Goal: Complete application form

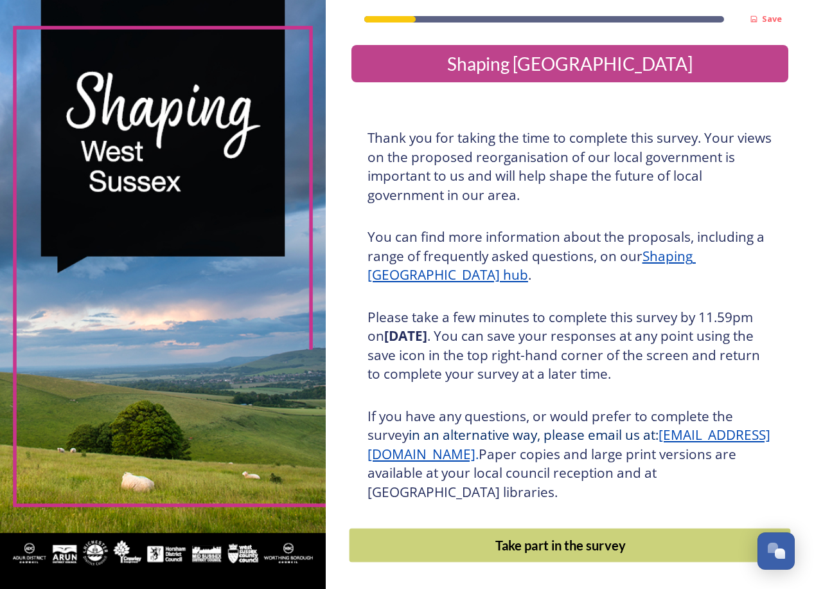
click at [529, 540] on div "Take part in the survey" at bounding box center [561, 544] width 408 height 19
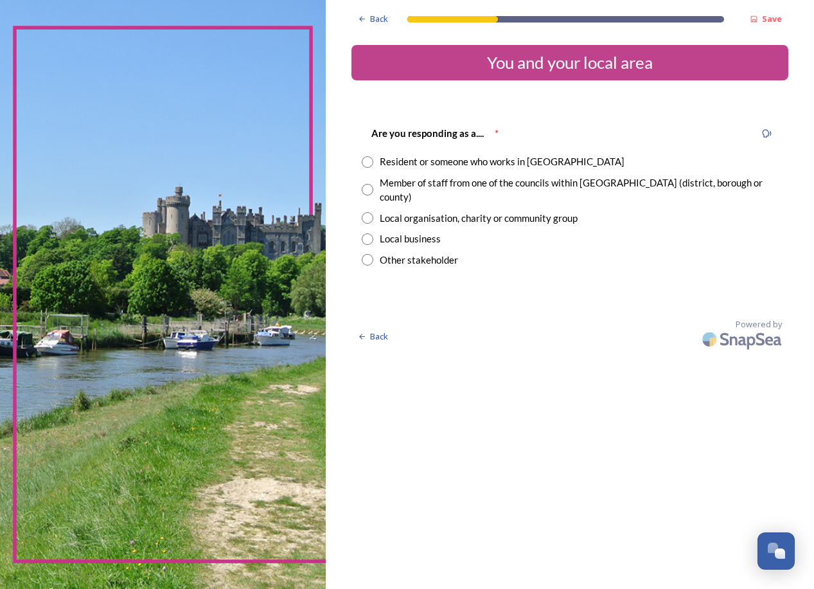
click at [370, 184] on input "radio" at bounding box center [368, 190] width 12 height 12
radio input "true"
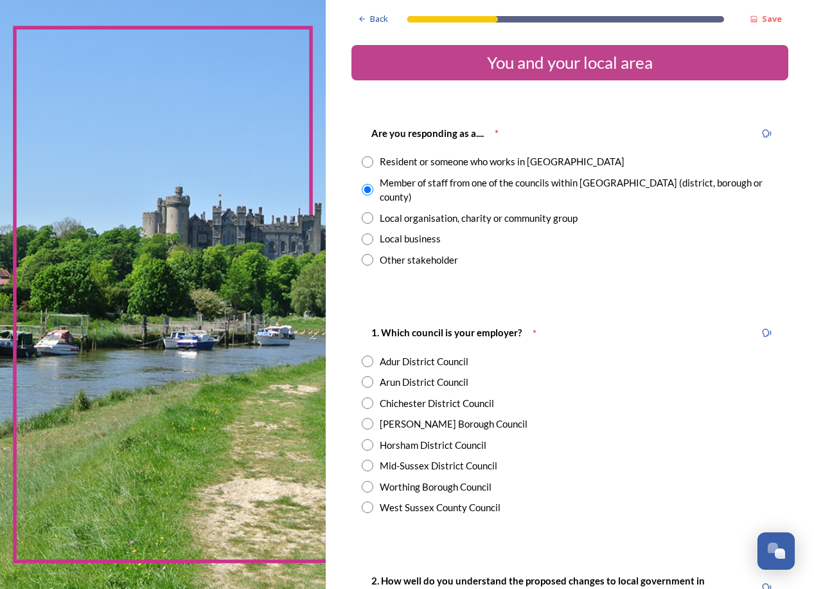
click at [371, 460] on input "radio" at bounding box center [368, 466] width 12 height 12
radio input "true"
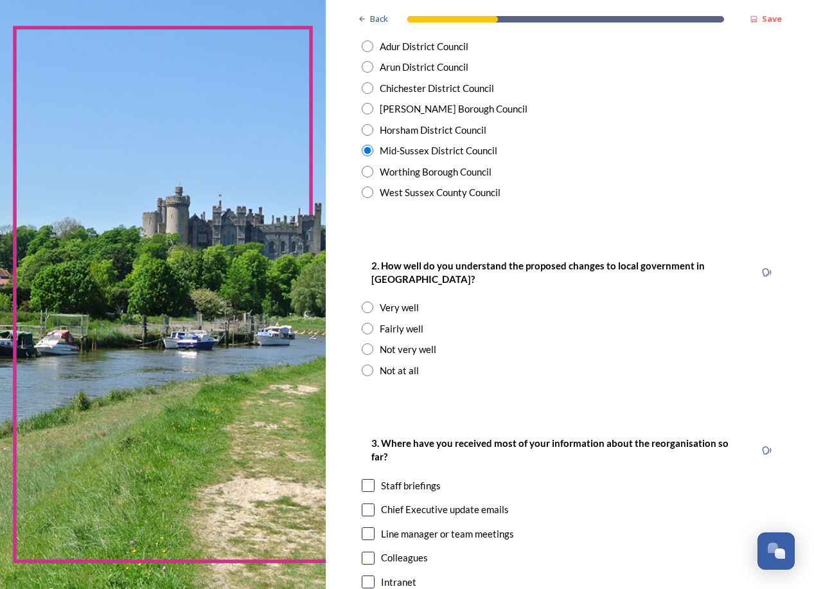
scroll to position [321, 0]
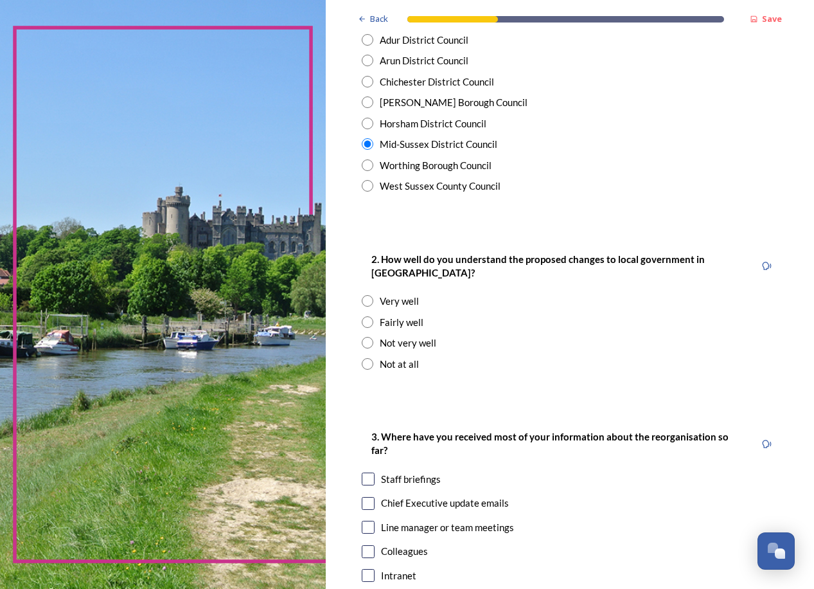
click at [367, 295] on input "radio" at bounding box center [368, 301] width 12 height 12
radio input "true"
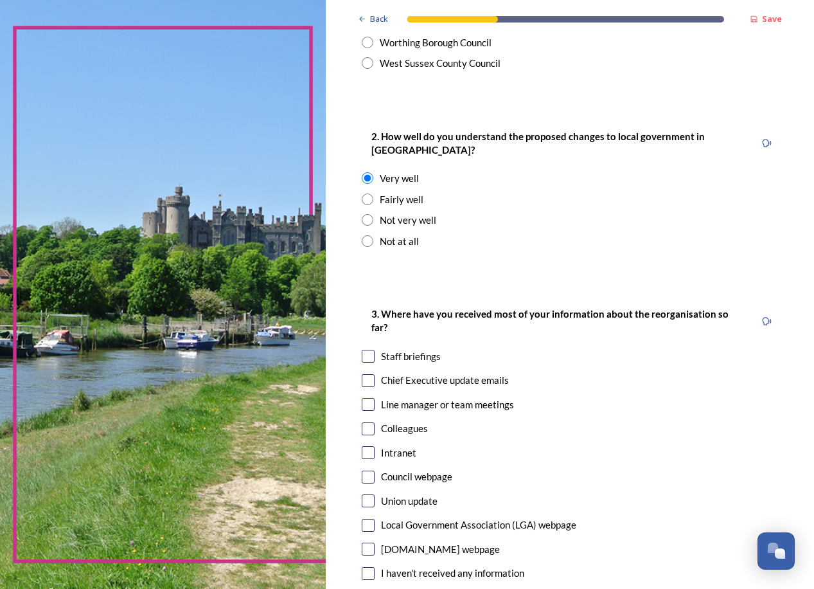
scroll to position [450, 0]
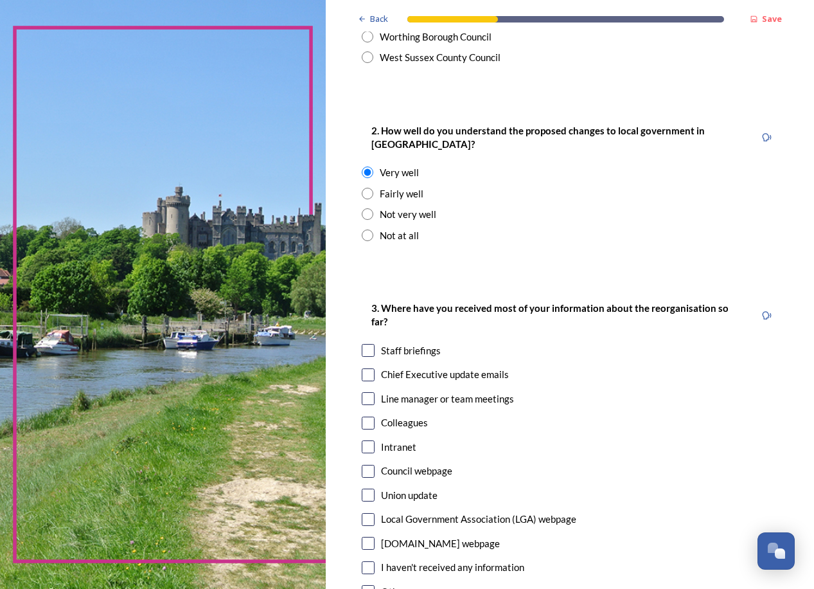
click at [366, 188] on input "radio" at bounding box center [368, 194] width 12 height 12
radio input "true"
click at [372, 344] on input "checkbox" at bounding box center [368, 350] width 13 height 13
checkbox input "true"
click at [374, 368] on input "checkbox" at bounding box center [368, 374] width 13 height 13
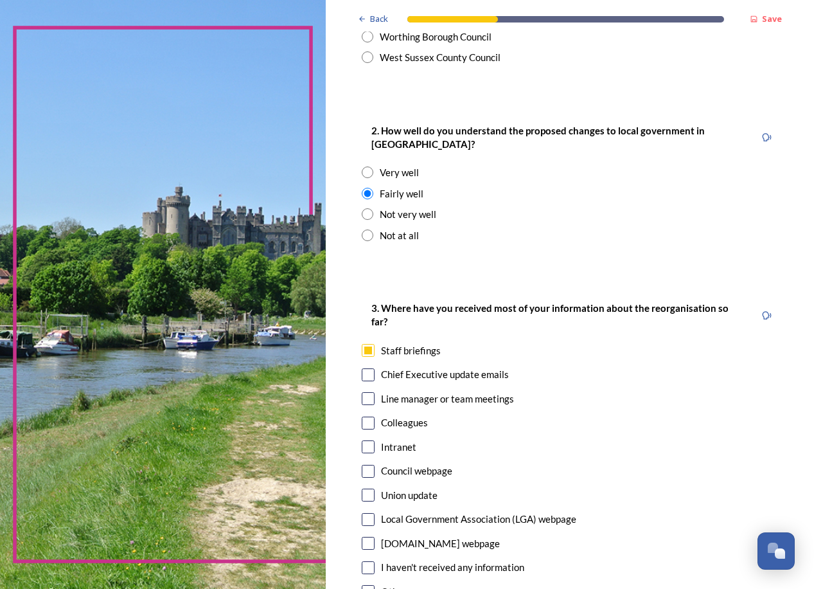
checkbox input "true"
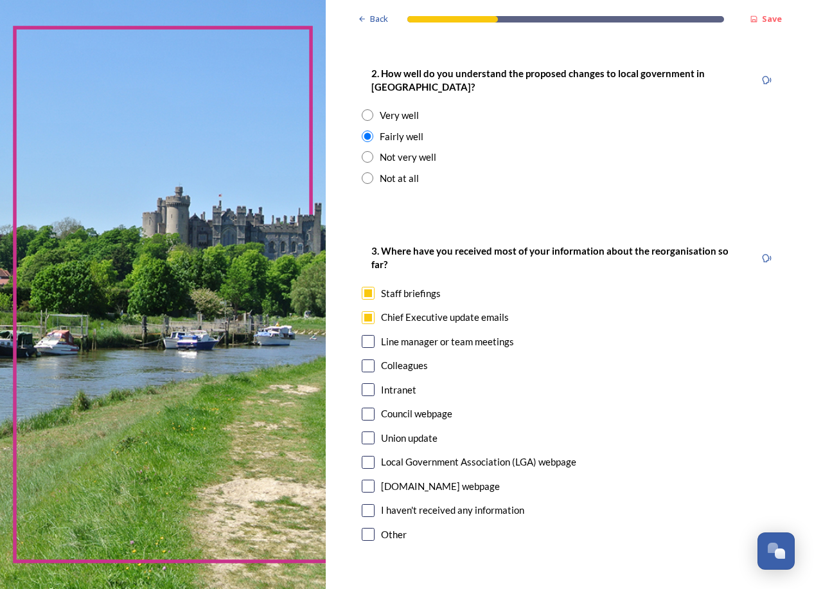
scroll to position [578, 0]
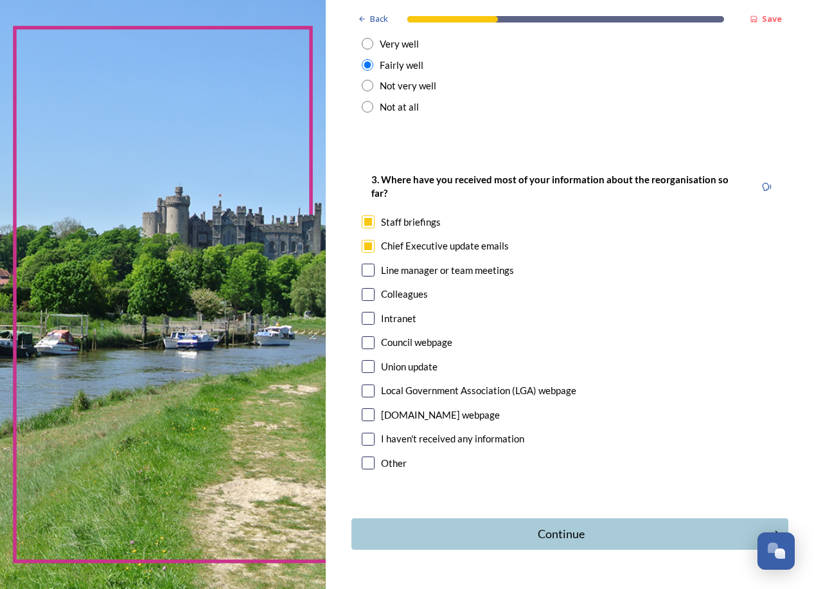
click at [374, 288] on input "checkbox" at bounding box center [368, 294] width 13 height 13
checkbox input "true"
click at [371, 336] on input "checkbox" at bounding box center [368, 342] width 13 height 13
checkbox input "true"
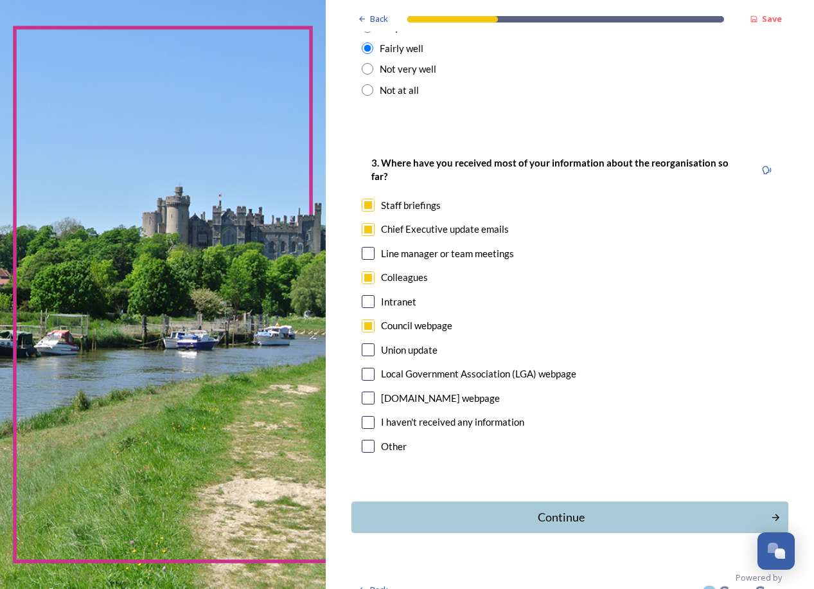
scroll to position [600, 0]
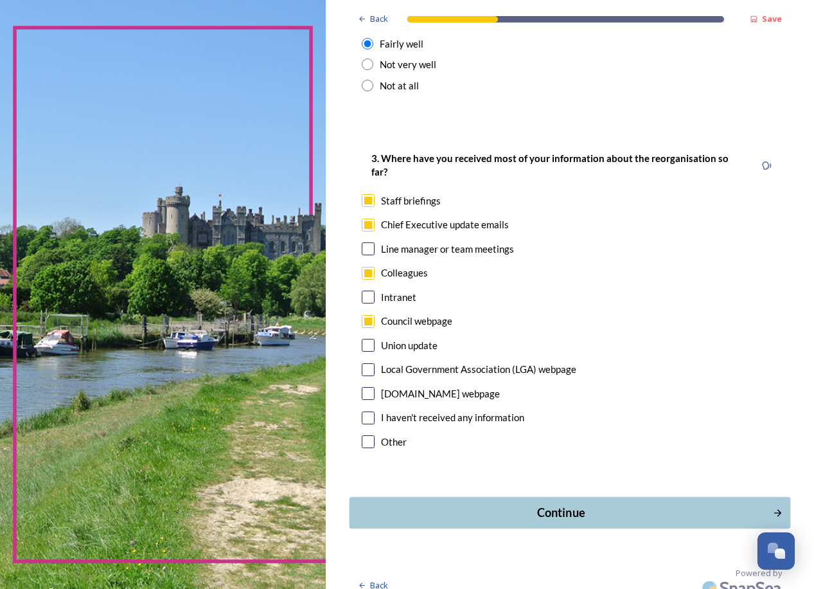
click at [602, 504] on div "Continue" at bounding box center [561, 512] width 409 height 17
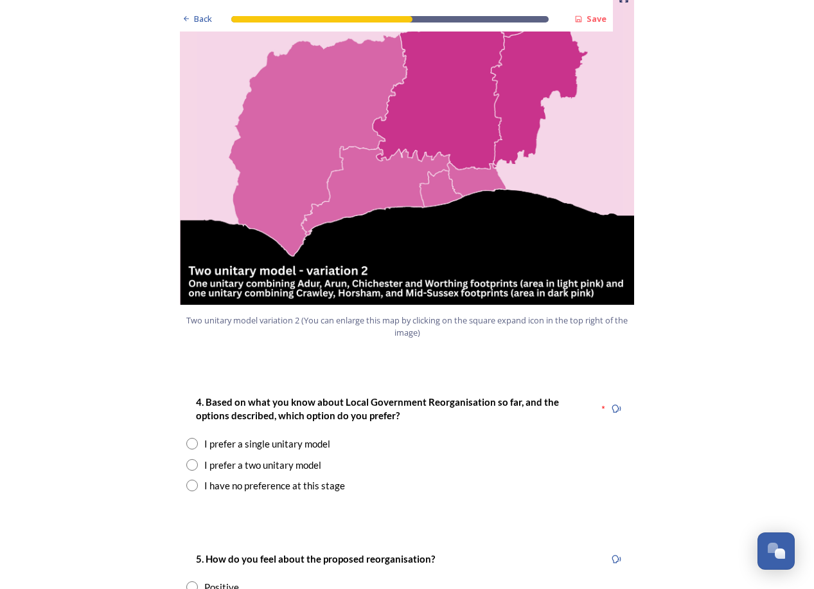
scroll to position [1478, 0]
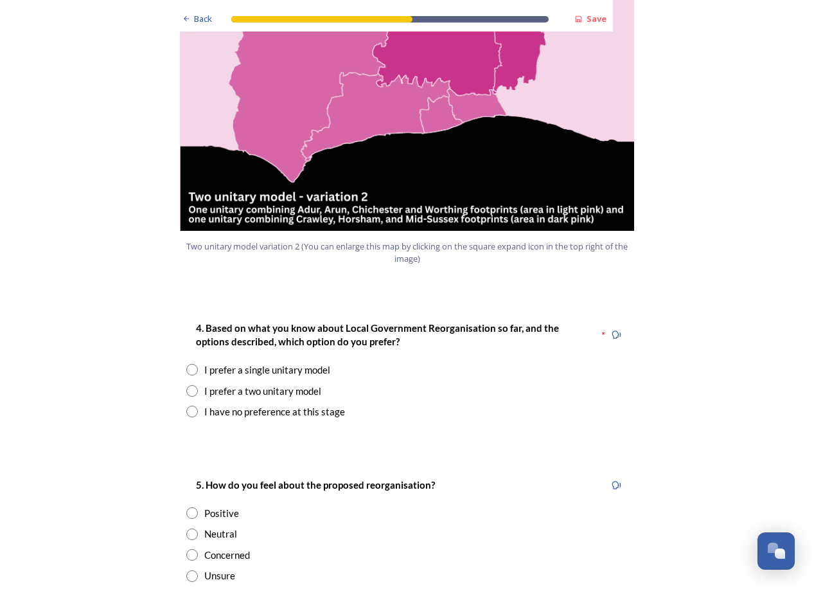
click at [186, 385] on input "radio" at bounding box center [192, 391] width 12 height 12
radio input "true"
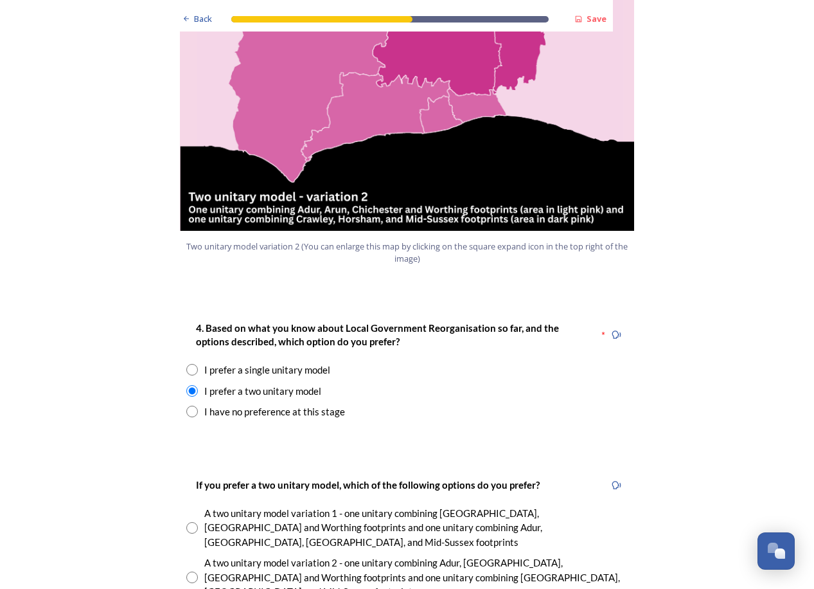
click at [186, 571] on input "radio" at bounding box center [192, 577] width 12 height 12
radio input "true"
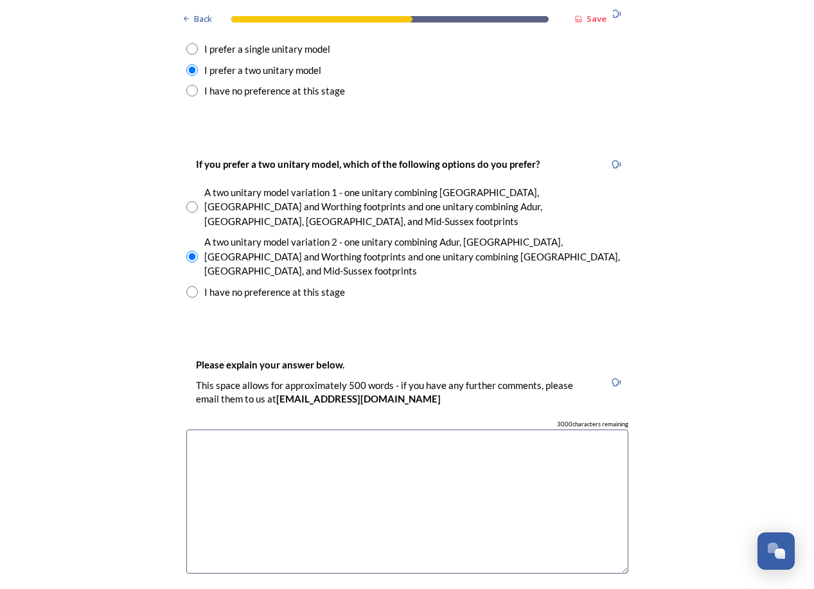
scroll to position [1800, 0]
click at [242, 429] on textarea at bounding box center [407, 501] width 442 height 145
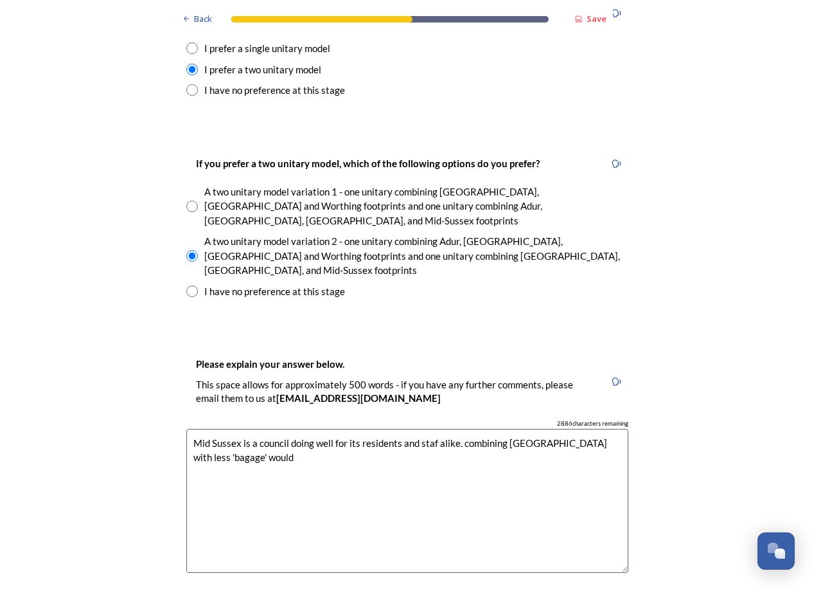
click at [200, 429] on textarea "Mid Sussex is a council doing well for its residents and staf alike. combining …" at bounding box center [407, 501] width 442 height 145
drag, startPoint x: 200, startPoint y: 390, endPoint x: 211, endPoint y: 409, distance: 22.7
click at [202, 429] on textarea "Mid Sussex is a council doing well for its residents and staf alike. combining …" at bounding box center [407, 501] width 442 height 145
click at [214, 429] on textarea "Mid Sussex is a council doing well for its residents and staf alike. combining …" at bounding box center [407, 501] width 442 height 145
click at [206, 429] on textarea "Mid Sussex is a council doing well for its residents and staf alike. combining …" at bounding box center [407, 501] width 442 height 145
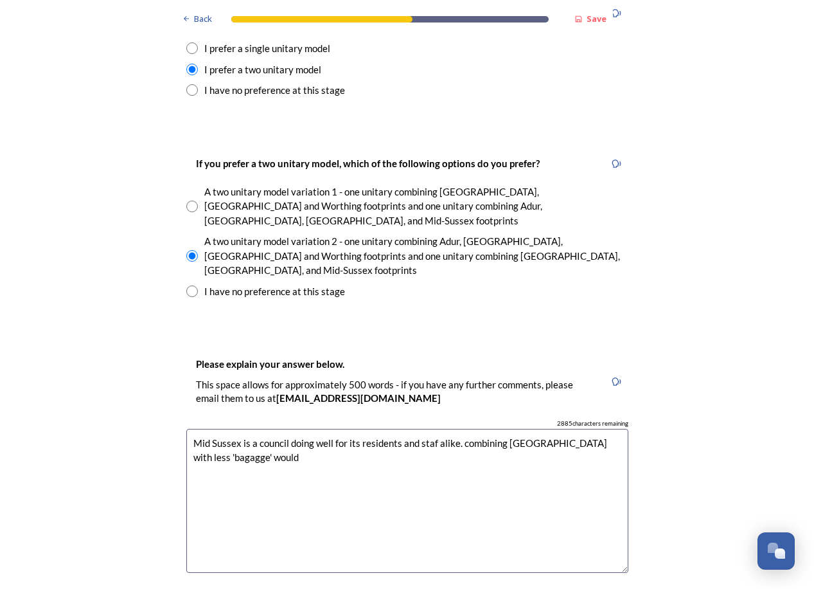
drag, startPoint x: 224, startPoint y: 390, endPoint x: 192, endPoint y: 386, distance: 31.7
click at [192, 429] on textarea "Mid Sussex is a council doing well for its residents and staf alike. combining …" at bounding box center [407, 501] width 442 height 145
drag, startPoint x: 192, startPoint y: 386, endPoint x: 410, endPoint y: 111, distance: 350.9
click at [351, 165] on div "Back Save Prioritising future services As explained on our Shaping [GEOGRAPHIC_…" at bounding box center [407, 391] width 463 height 4382
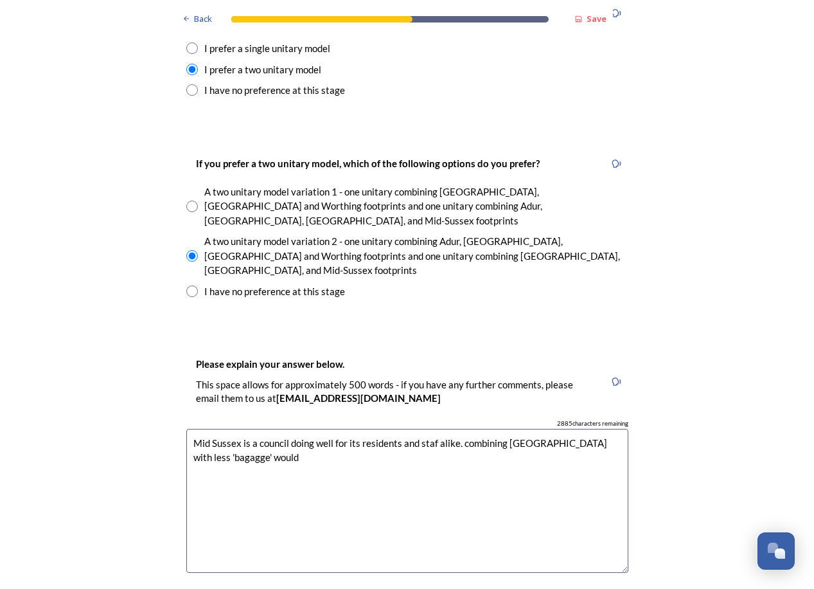
click at [214, 429] on textarea "Mid Sussex is a council doing well for its residents and staf alike. combining …" at bounding box center [407, 501] width 442 height 145
click at [211, 429] on textarea "Mid Sussex is a council doing well for its residents and staf alike. combining …" at bounding box center [407, 501] width 442 height 145
drag, startPoint x: 190, startPoint y: 389, endPoint x: 219, endPoint y: 388, distance: 28.3
click at [219, 429] on textarea "Mid Sussex is a council doing well for its residents and staf alike. combining …" at bounding box center [407, 501] width 442 height 145
paste textarea
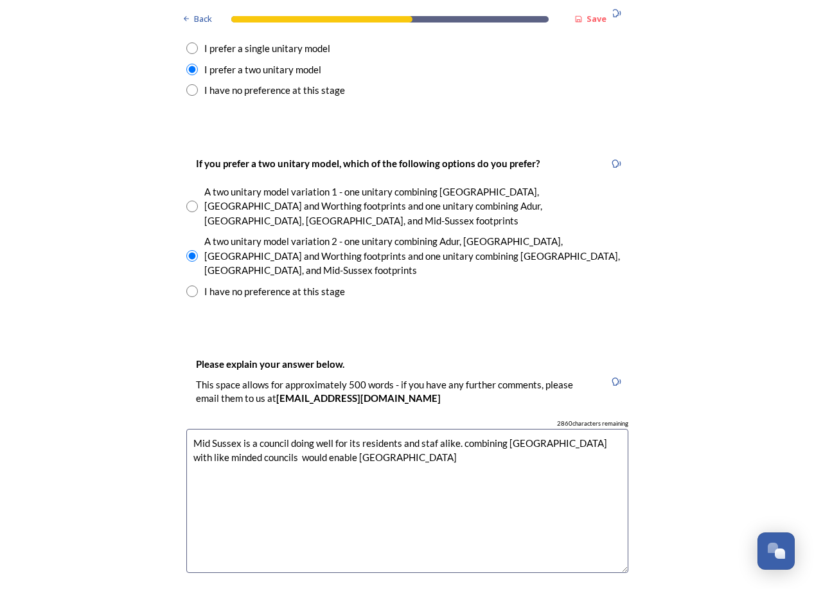
click at [427, 429] on textarea "Mid Sussex is a council doing well for its residents and staf alike. combining …" at bounding box center [407, 501] width 442 height 145
click at [409, 429] on textarea "Mid Sussex is a council doing well for its residents and staff alike. combining…" at bounding box center [407, 501] width 442 height 145
drag, startPoint x: 311, startPoint y: 377, endPoint x: 326, endPoint y: 368, distance: 17.0
click at [326, 429] on textarea "Mid Sussex is a council doing well for its residents and staff alike. combining…" at bounding box center [407, 501] width 442 height 145
click at [462, 429] on textarea "Mid Sussex is a council doing good for its residents and staff alike. combining…" at bounding box center [407, 501] width 442 height 145
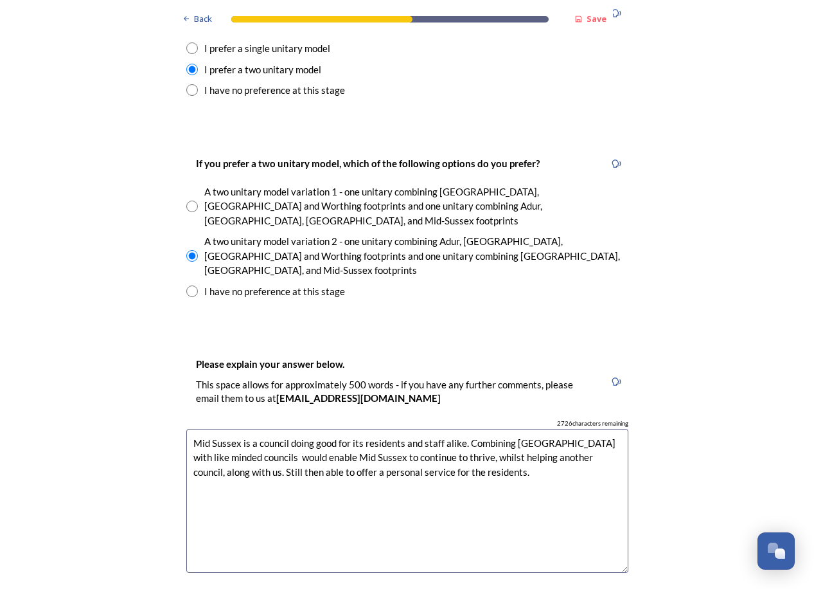
drag, startPoint x: 320, startPoint y: 391, endPoint x: 365, endPoint y: 389, distance: 45.0
click at [365, 429] on textarea "Mid Sussex is a council doing good for its residents and staff alike. Combining…" at bounding box center [407, 501] width 442 height 145
drag, startPoint x: 561, startPoint y: 390, endPoint x: 201, endPoint y: 406, distance: 360.9
click at [201, 429] on textarea "Mid Sussex is a council doing good for its residents and staff alike. Combining…" at bounding box center [407, 501] width 442 height 145
drag, startPoint x: 210, startPoint y: 406, endPoint x: 186, endPoint y: 408, distance: 24.5
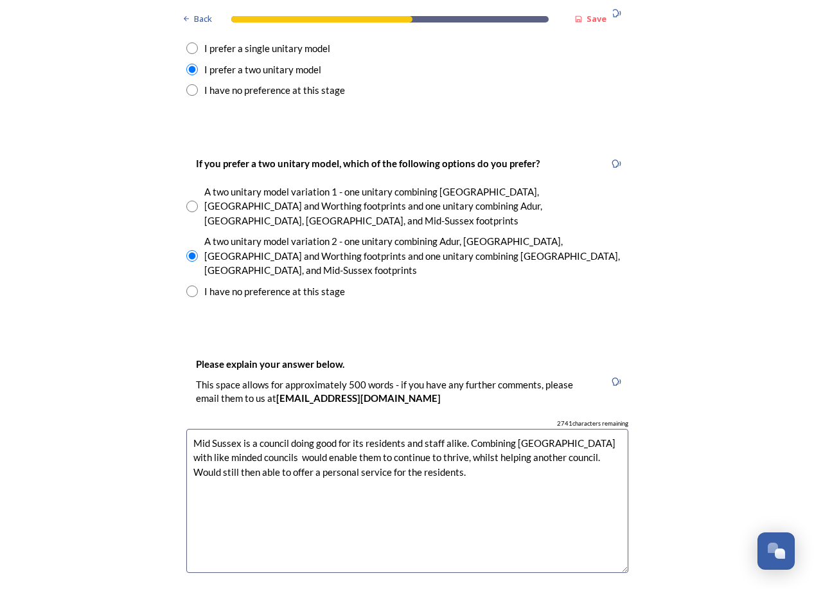
click at [186, 429] on textarea "Mid Sussex is a council doing good for its residents and staff alike. Combining…" at bounding box center [407, 501] width 442 height 145
drag, startPoint x: 404, startPoint y: 403, endPoint x: 410, endPoint y: 406, distance: 7.2
click at [409, 429] on textarea "Mid Sussex is a council doing good for its residents and staff alike. Combining…" at bounding box center [407, 501] width 442 height 145
click at [298, 429] on textarea "Mid Sussex is a council doing good for its residents and staff alike. Combining…" at bounding box center [407, 501] width 442 height 145
click at [455, 429] on textarea "Mid Sussex is a council doing good for its residents and staff alike. Combining…" at bounding box center [407, 501] width 442 height 145
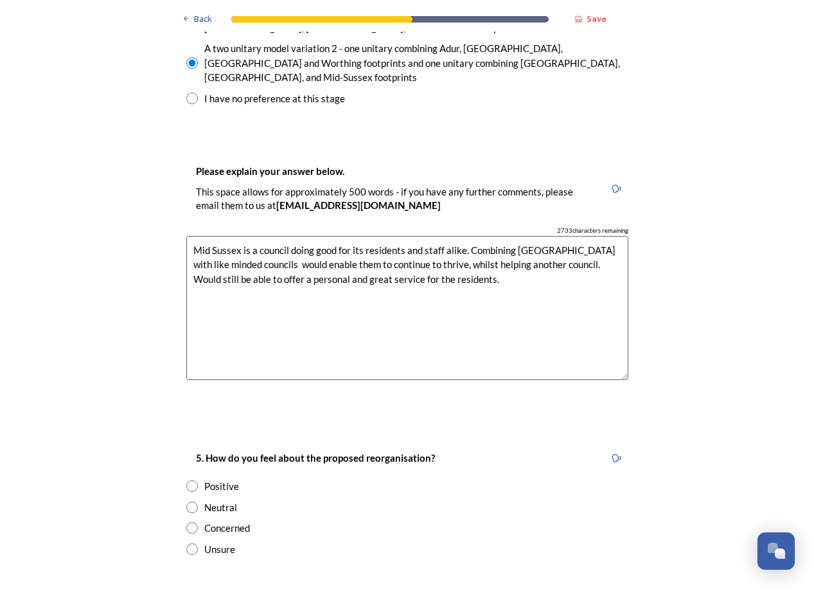
scroll to position [2057, 0]
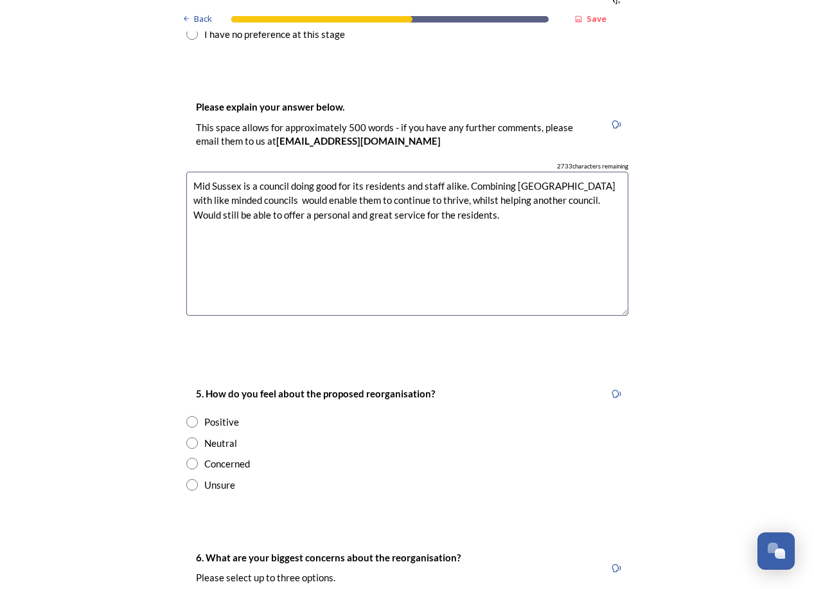
type textarea "Mid Sussex is a council doing good for its residents and staff alike. Combining…"
click at [191, 437] on input "radio" at bounding box center [192, 443] width 12 height 12
radio input "true"
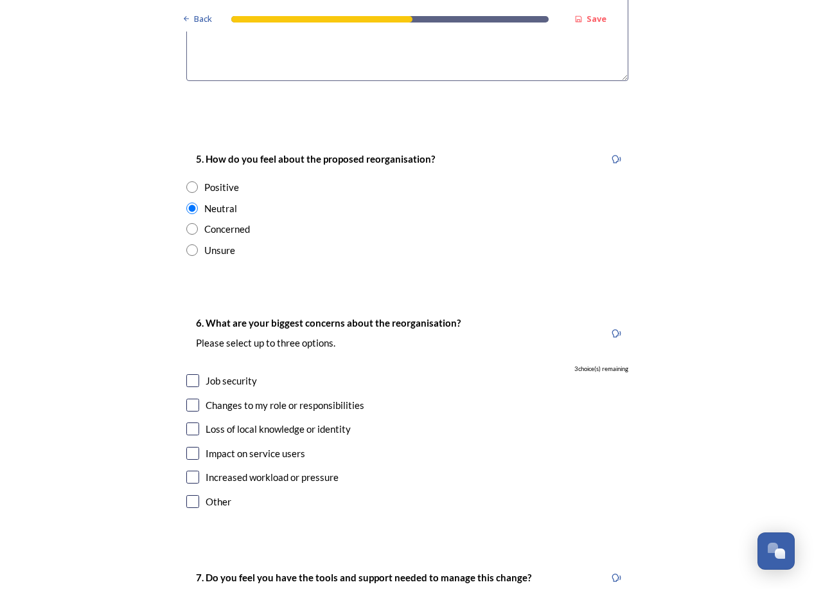
scroll to position [2314, 0]
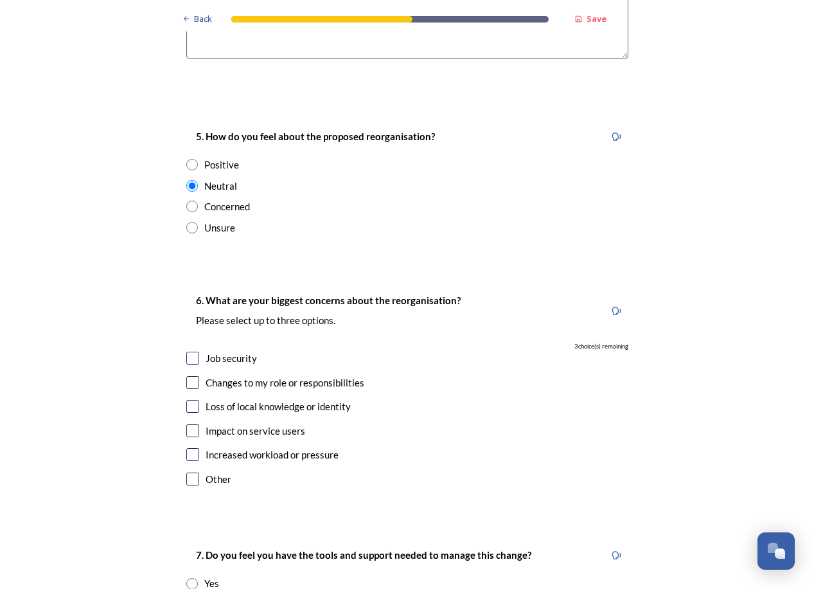
click at [191, 400] on input "checkbox" at bounding box center [192, 406] width 13 height 13
checkbox input "true"
click at [194, 351] on div "Job security" at bounding box center [407, 358] width 442 height 15
checkbox input "true"
click at [189, 448] on input "checkbox" at bounding box center [192, 454] width 13 height 13
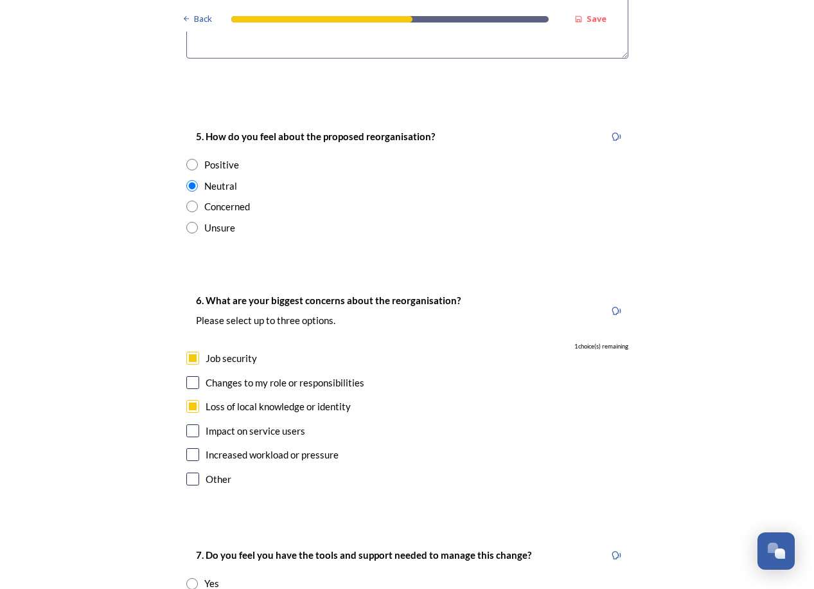
checkbox input "true"
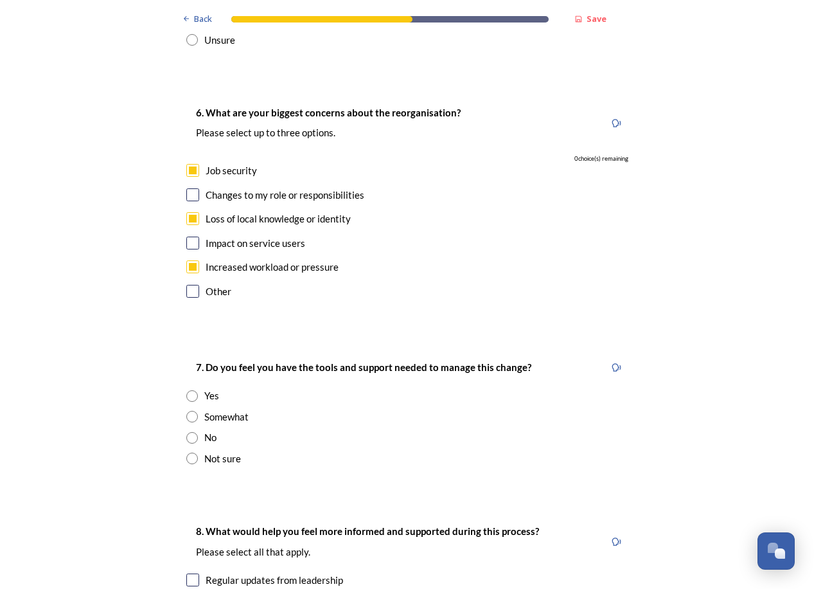
scroll to position [2507, 0]
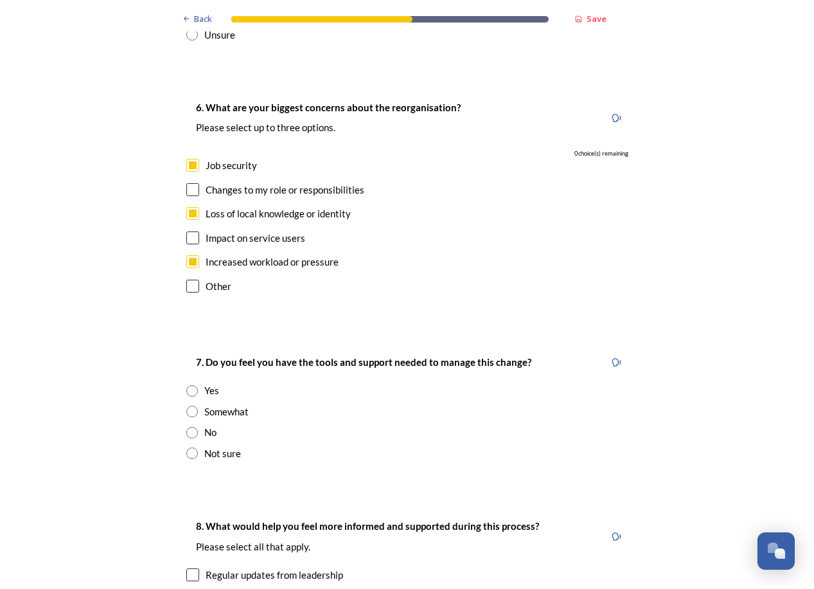
click at [190, 406] on input "radio" at bounding box center [192, 412] width 12 height 12
radio input "true"
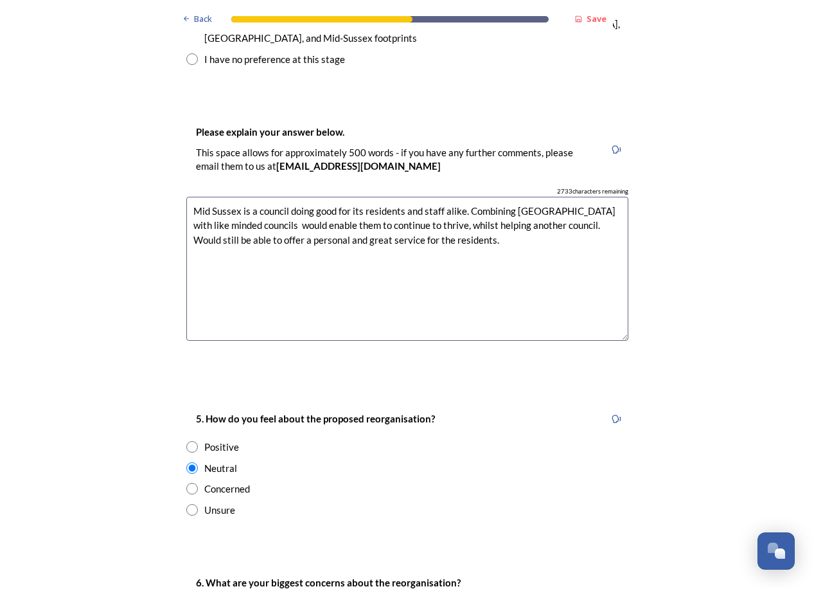
scroll to position [1928, 0]
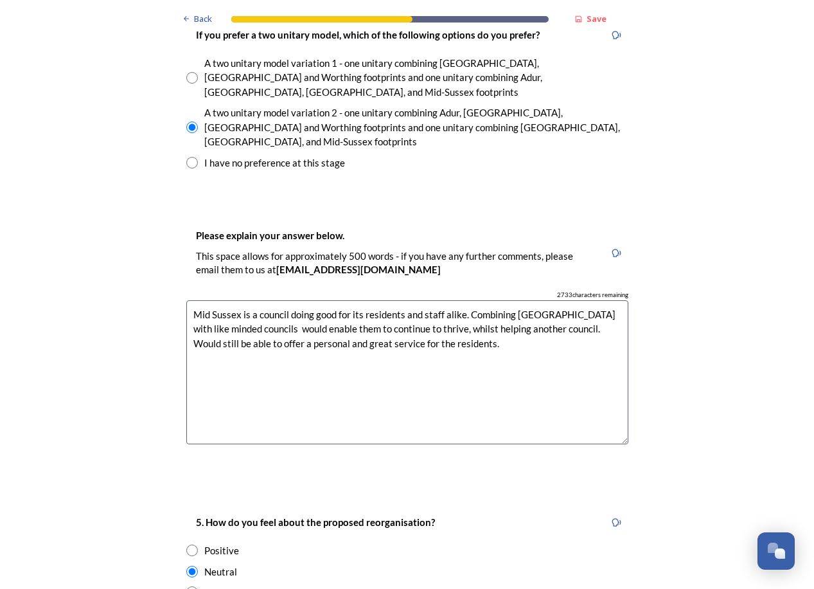
drag, startPoint x: 478, startPoint y: 287, endPoint x: 186, endPoint y: 242, distance: 294.5
click at [186, 300] on textarea "Mid Sussex is a council doing good for its residents and staff alike. Combining…" at bounding box center [407, 372] width 442 height 145
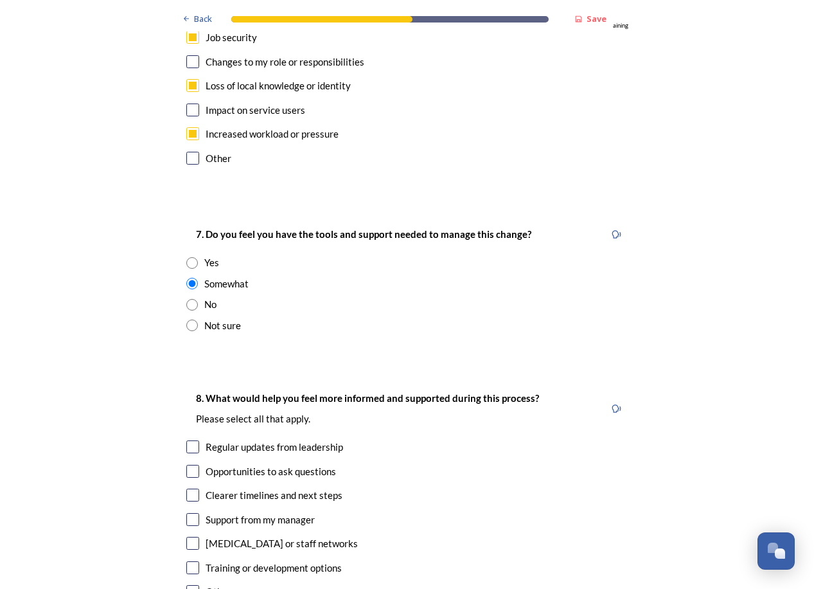
scroll to position [2635, 0]
click at [186, 256] on input "radio" at bounding box center [192, 262] width 12 height 12
radio input "true"
click at [188, 277] on input "radio" at bounding box center [192, 283] width 12 height 12
radio input "true"
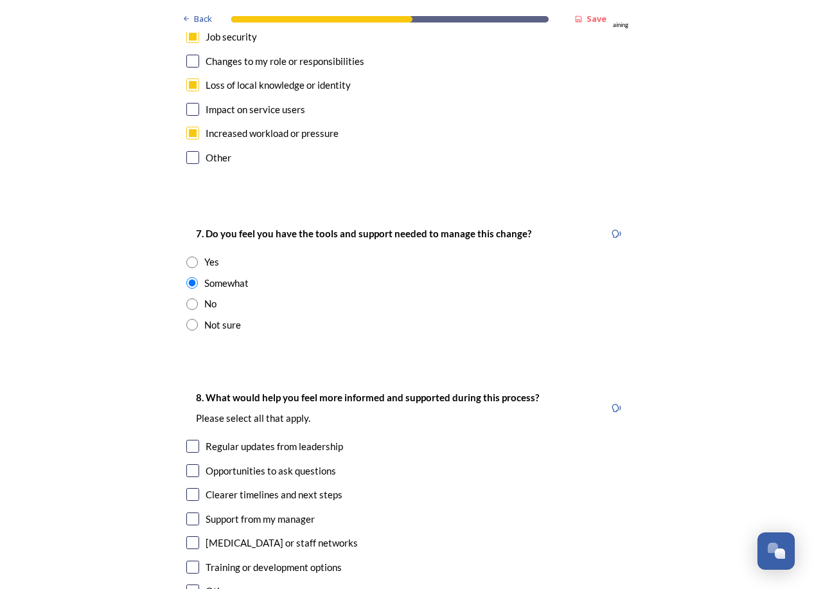
click at [194, 584] on div "Other" at bounding box center [407, 591] width 442 height 15
checkbox input "true"
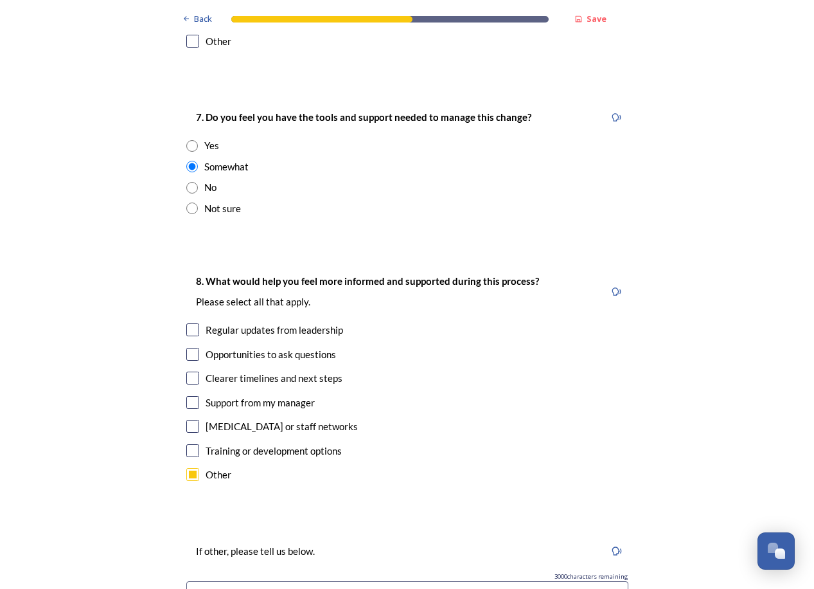
scroll to position [2764, 0]
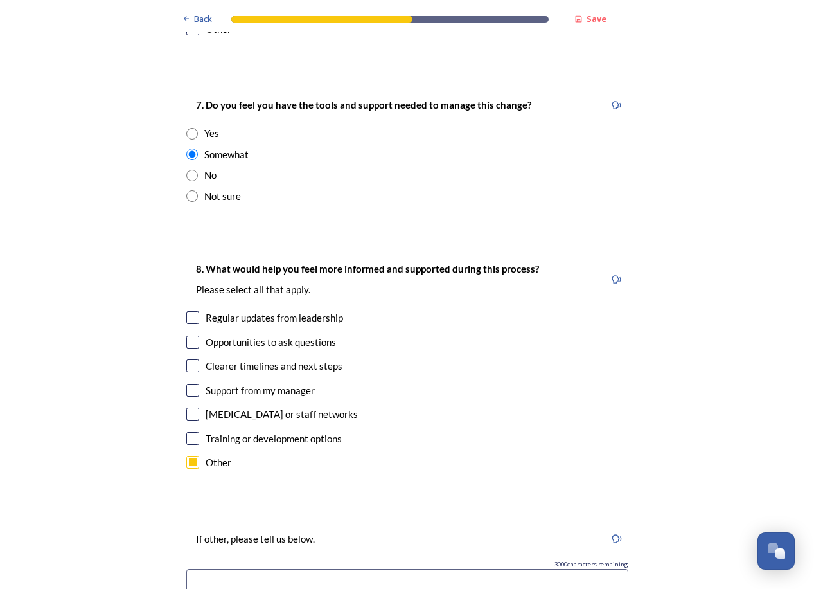
click at [411, 569] on input at bounding box center [407, 584] width 442 height 30
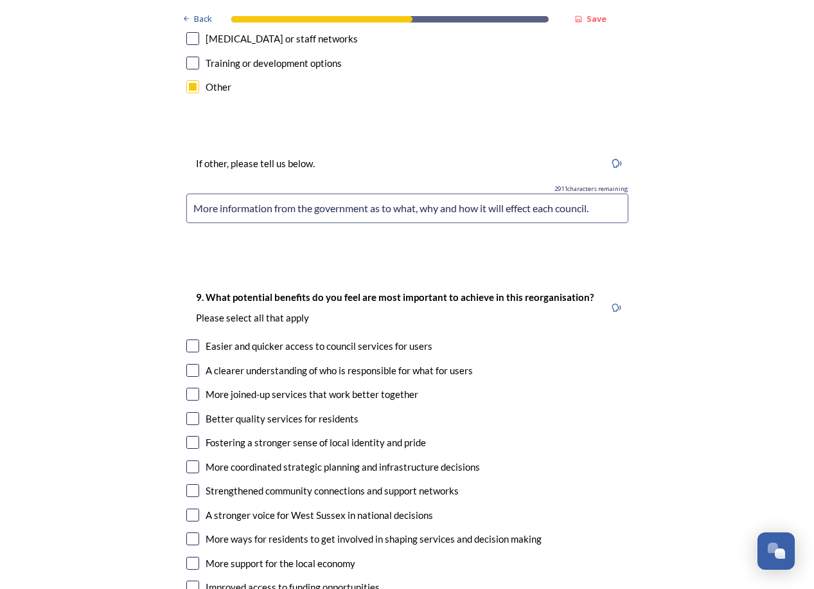
scroll to position [3150, 0]
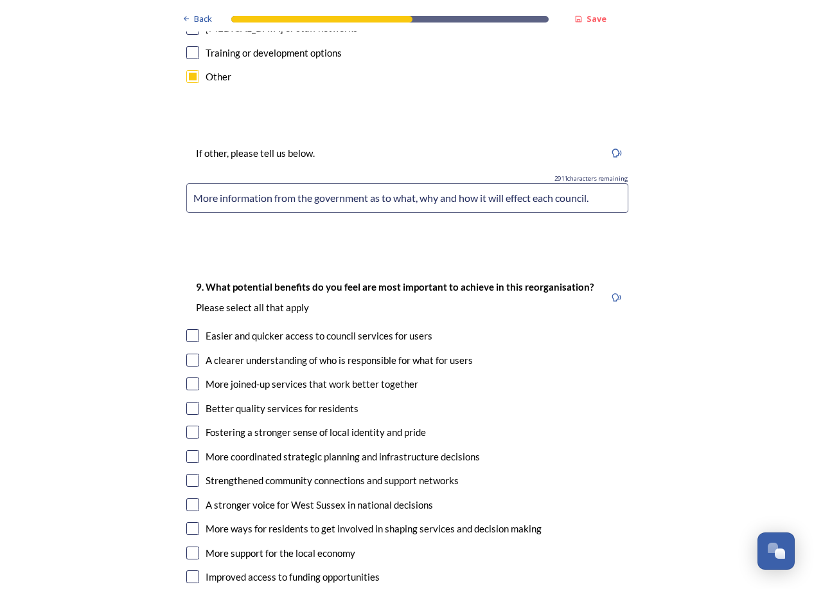
type input "More information from the government as to what, why and how it will effect eac…"
click at [187, 354] on input "checkbox" at bounding box center [192, 360] width 13 height 13
checkbox input "true"
click at [189, 377] on input "checkbox" at bounding box center [192, 383] width 13 height 13
checkbox input "true"
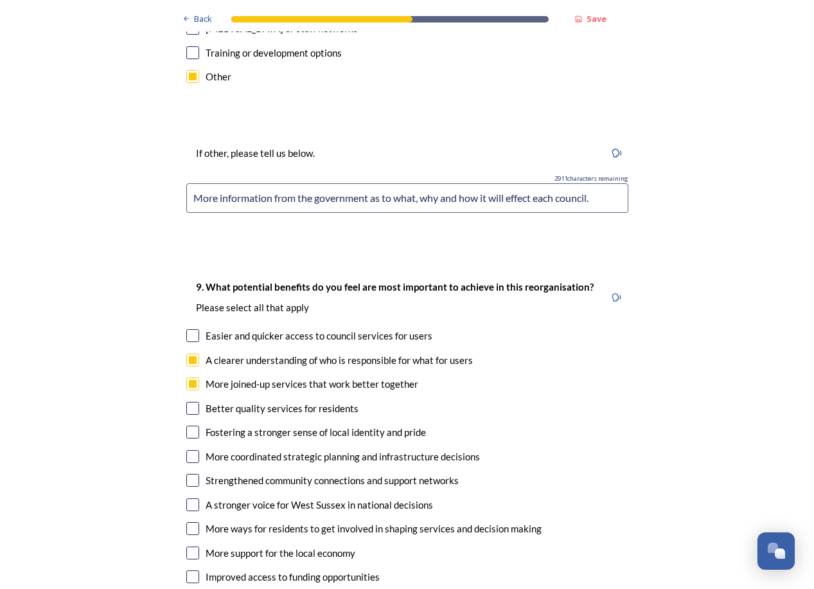
click at [186, 402] on input "checkbox" at bounding box center [192, 408] width 13 height 13
checkbox input "true"
click at [186, 426] on input "checkbox" at bounding box center [192, 432] width 13 height 13
checkbox input "true"
click at [194, 498] on div "A stronger voice for West Sussex in national decisions" at bounding box center [407, 505] width 442 height 15
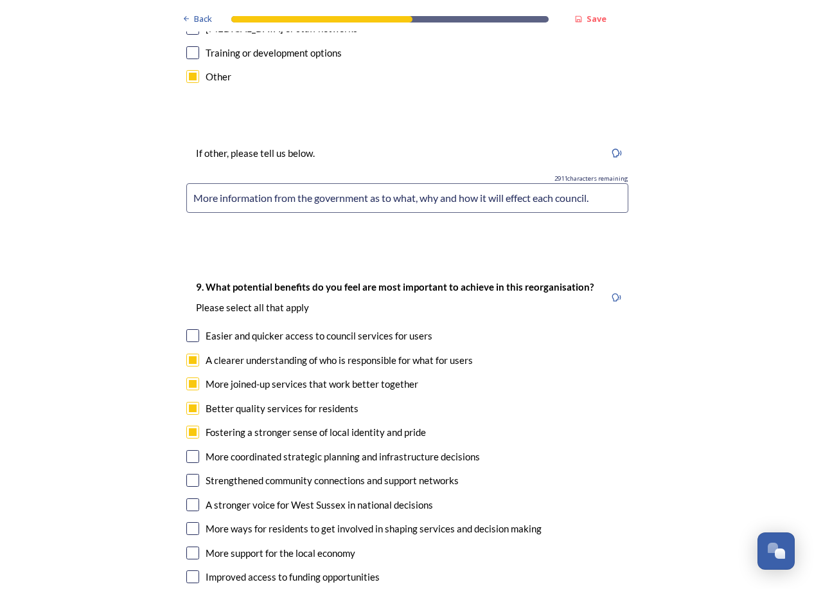
checkbox input "true"
click at [186, 546] on input "checkbox" at bounding box center [192, 552] width 13 height 13
checkbox input "true"
click at [186, 329] on input "checkbox" at bounding box center [192, 335] width 13 height 13
checkbox input "true"
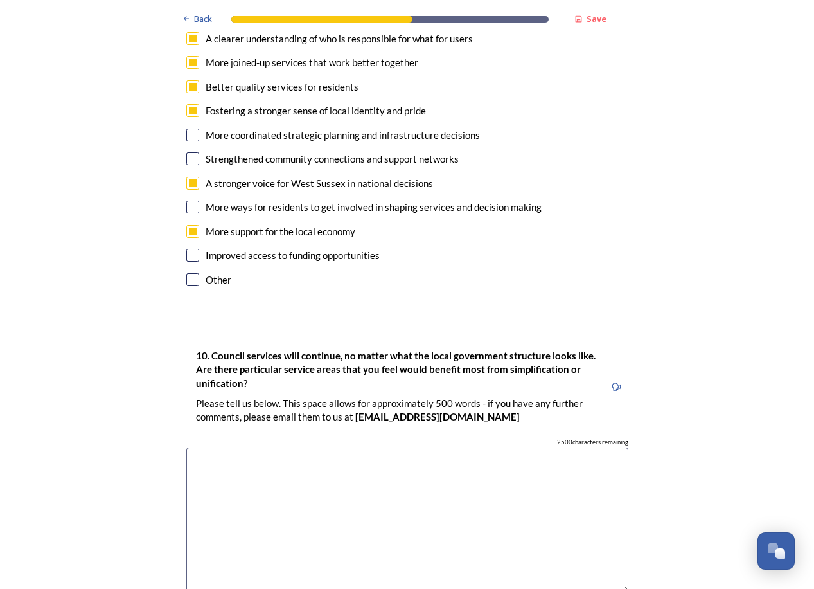
scroll to position [3535, 0]
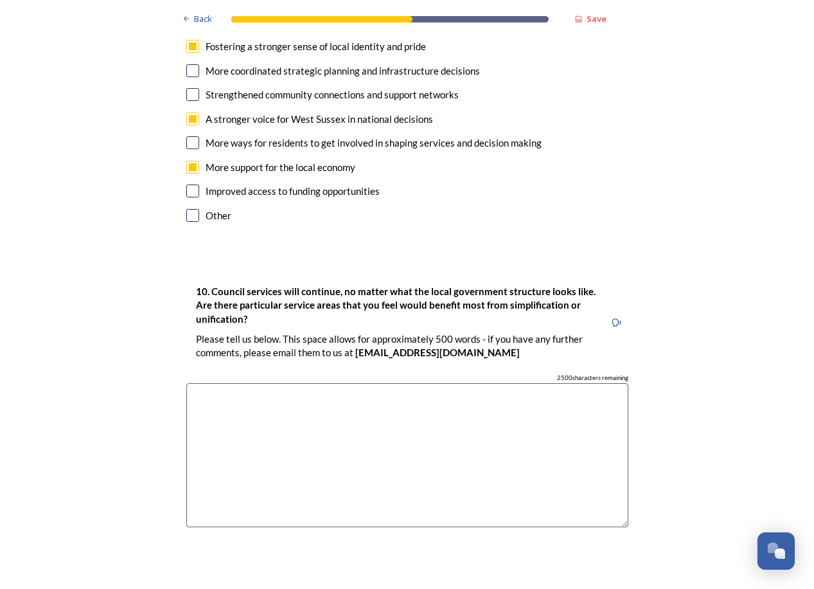
click at [494, 383] on textarea at bounding box center [407, 455] width 442 height 145
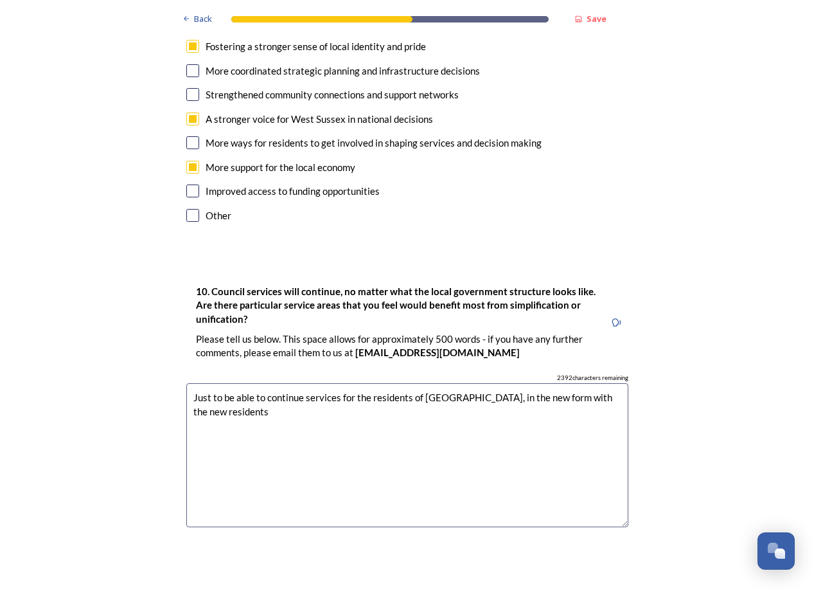
drag, startPoint x: 215, startPoint y: 329, endPoint x: 189, endPoint y: 331, distance: 26.4
click at [189, 383] on textarea "Just to be able to continue services for the residents of [GEOGRAPHIC_DATA], in…" at bounding box center [407, 455] width 442 height 145
drag, startPoint x: 319, startPoint y: 331, endPoint x: 320, endPoint y: 343, distance: 11.6
click at [321, 383] on textarea "To be able to continue services for the residents of [GEOGRAPHIC_DATA], in the …" at bounding box center [407, 455] width 442 height 145
drag, startPoint x: 215, startPoint y: 346, endPoint x: 314, endPoint y: 346, distance: 98.3
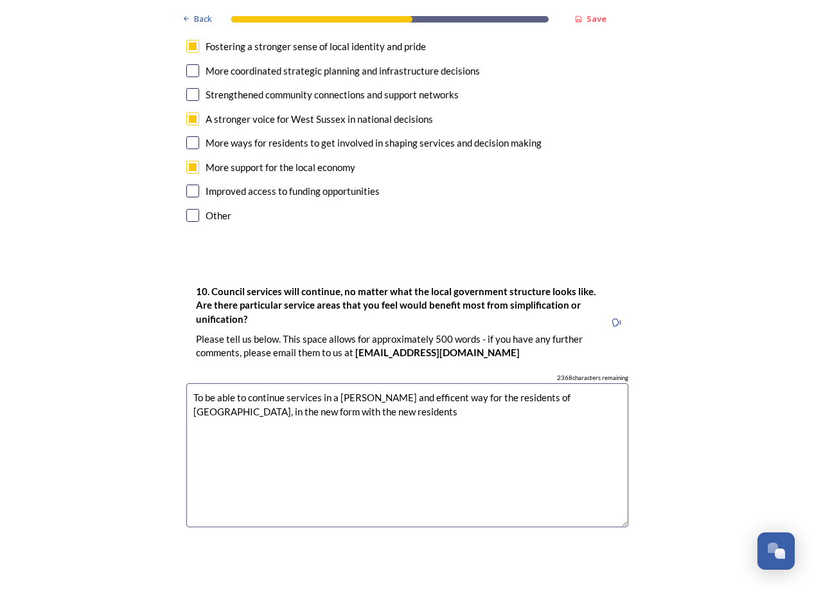
click at [314, 383] on textarea "To be able to continue services in a [PERSON_NAME] and efficent way for the res…" at bounding box center [407, 455] width 442 height 145
click at [354, 383] on textarea "To be able to continue services in a [PERSON_NAME] and efficent way for the res…" at bounding box center [407, 455] width 442 height 145
drag, startPoint x: 335, startPoint y: 330, endPoint x: 408, endPoint y: 331, distance: 73.3
click at [408, 383] on textarea "To be able to continue services in a timly and efficent way for the residents o…" at bounding box center [407, 455] width 442 height 145
click at [404, 383] on textarea "To be able to continue services in a timly and efficent way for the residents o…" at bounding box center [407, 455] width 442 height 145
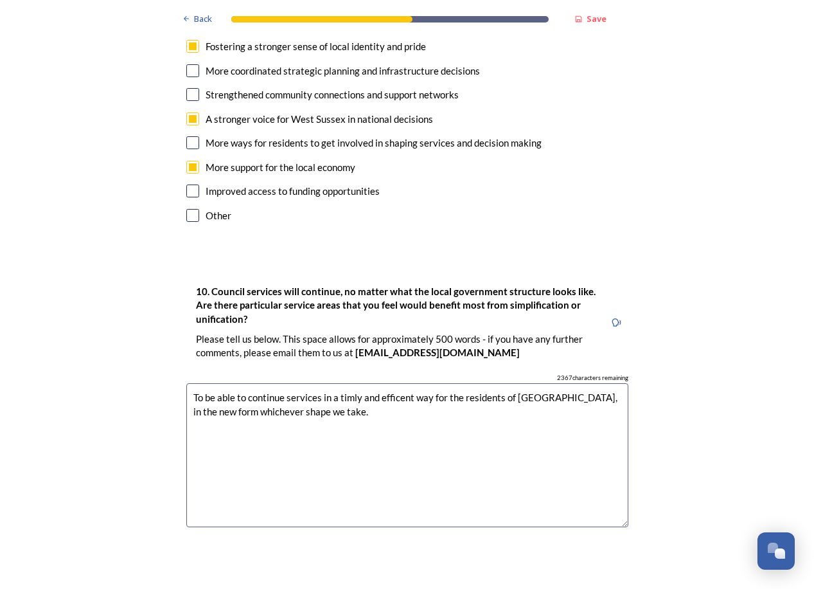
drag, startPoint x: 376, startPoint y: 354, endPoint x: 185, endPoint y: 334, distance: 191.9
click at [186, 383] on textarea "To be able to continue services in a timly and efficent way for the residents o…" at bounding box center [407, 455] width 442 height 145
type textarea "To be able to continue services in a timly and efficent way for the residents o…"
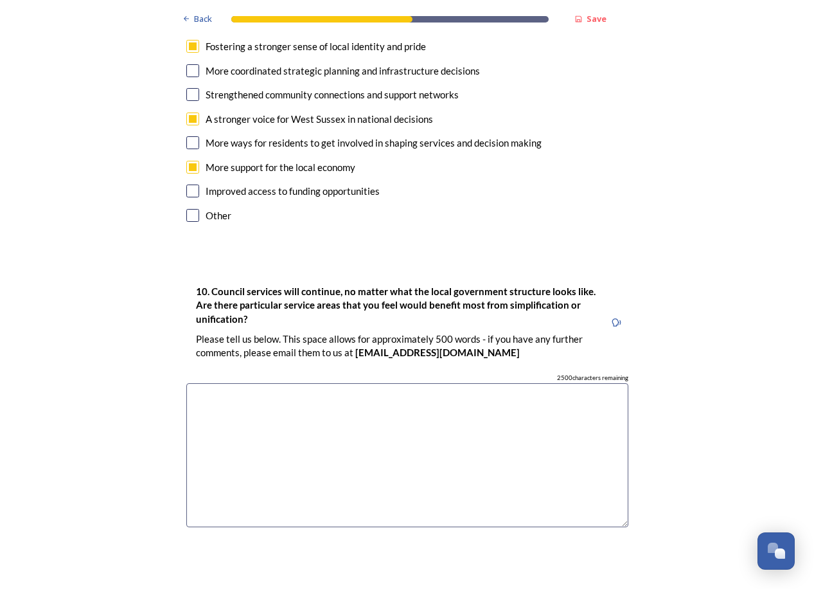
paste textarea "To be able to continue services in a timely and efficient way for the residents…"
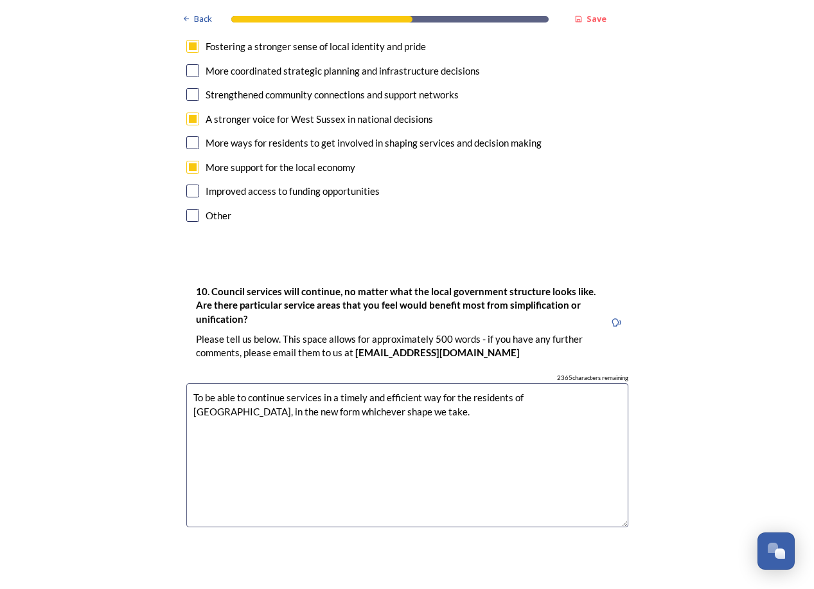
type textarea "To be able to continue services in a timely and efficient way for the residents…"
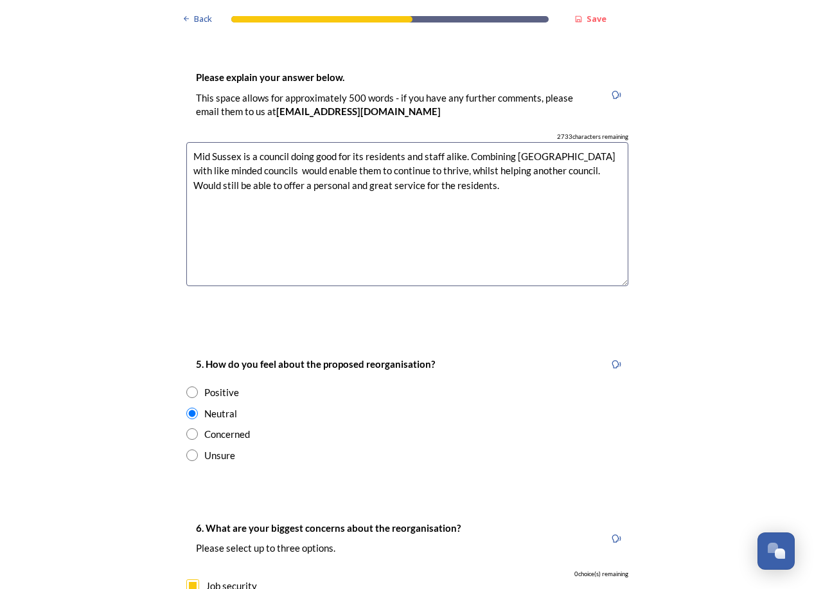
scroll to position [2057, 0]
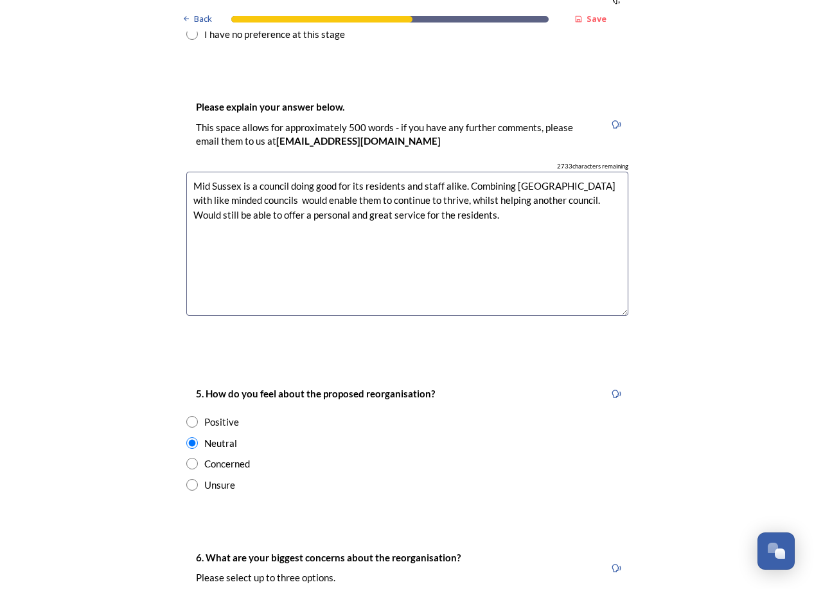
click at [593, 172] on textarea "Mid Sussex is a council doing good for its residents and staff alike. Combining…" at bounding box center [407, 244] width 442 height 145
click at [580, 172] on textarea "Mid Sussex is a council doing good for its residents and staff alike. Combining…" at bounding box center [407, 244] width 442 height 145
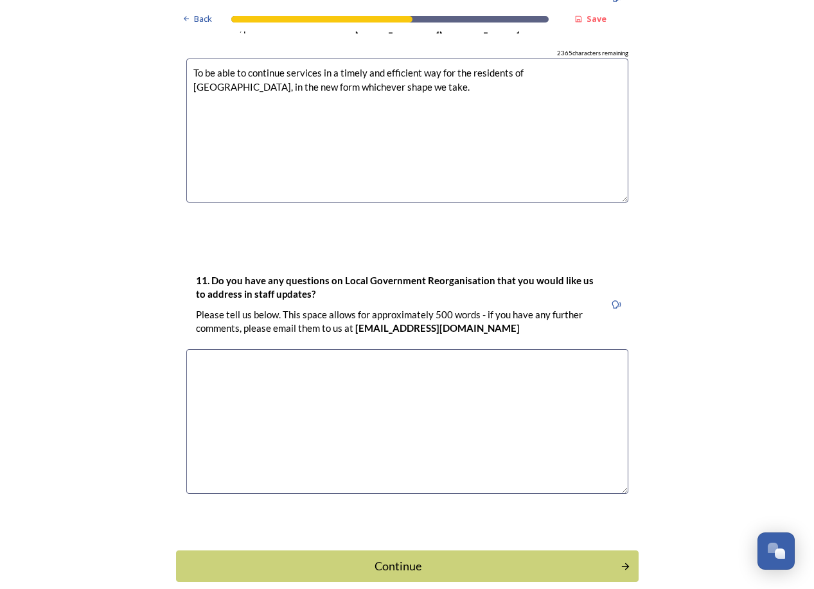
scroll to position [3860, 0]
type textarea "Mid Sussex is a council doing good for its residents and staff alike. Combining…"
click at [421, 550] on button "Continue" at bounding box center [407, 565] width 467 height 31
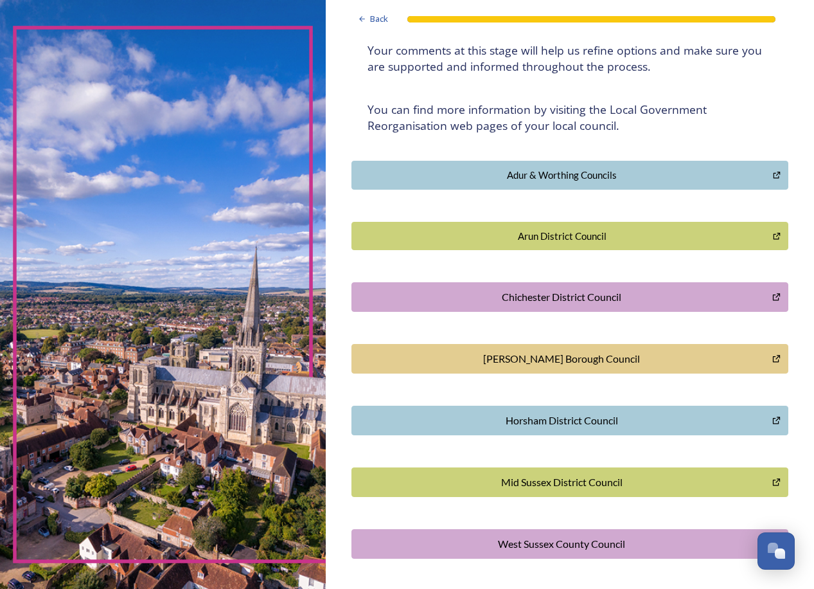
scroll to position [239, 0]
